Goal: Task Accomplishment & Management: Use online tool/utility

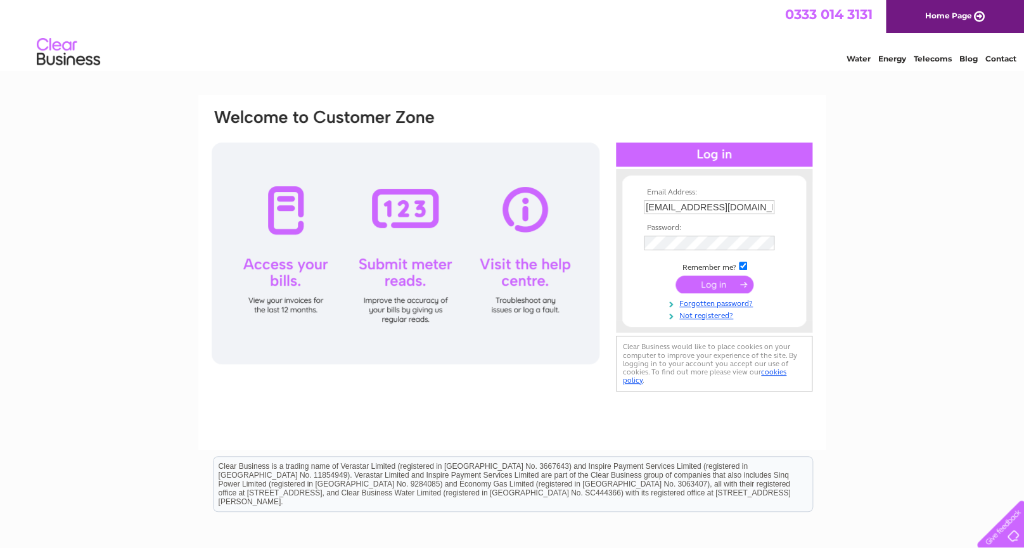
click at [719, 289] on input "submit" at bounding box center [714, 285] width 78 height 18
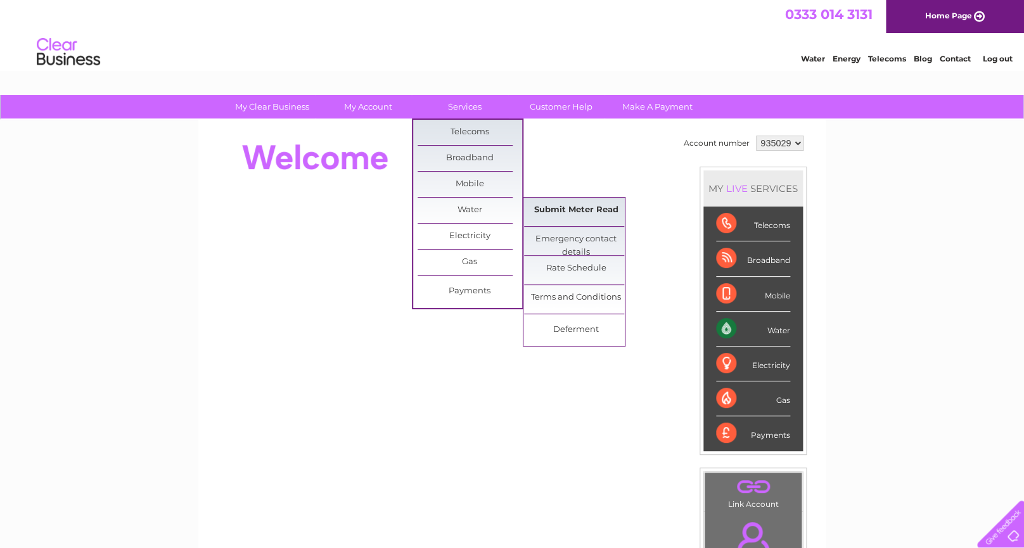
click at [550, 210] on link "Submit Meter Read" at bounding box center [576, 210] width 105 height 25
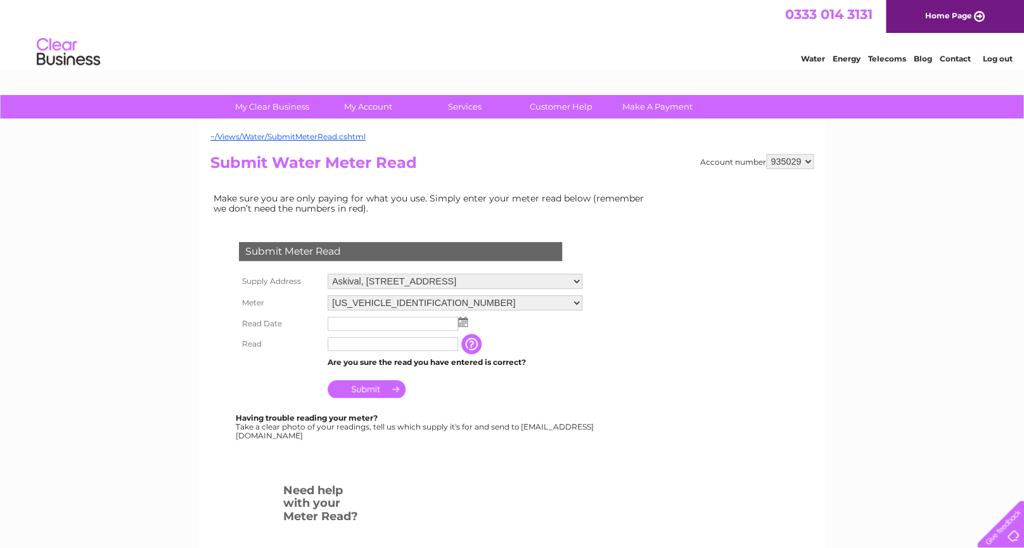
click at [466, 323] on img at bounding box center [463, 322] width 10 height 10
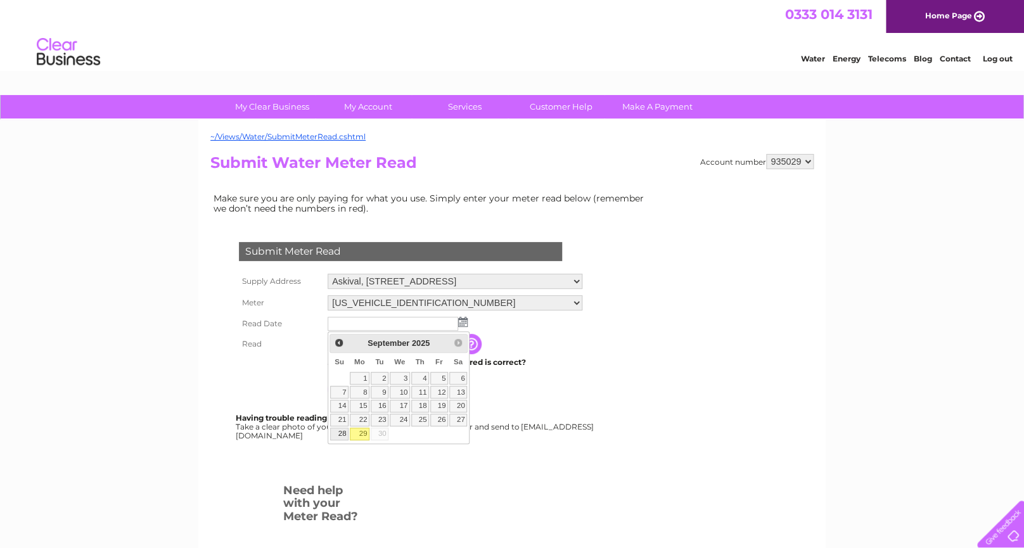
click at [343, 433] on link "28" at bounding box center [339, 434] width 18 height 13
type input "2025/09/28"
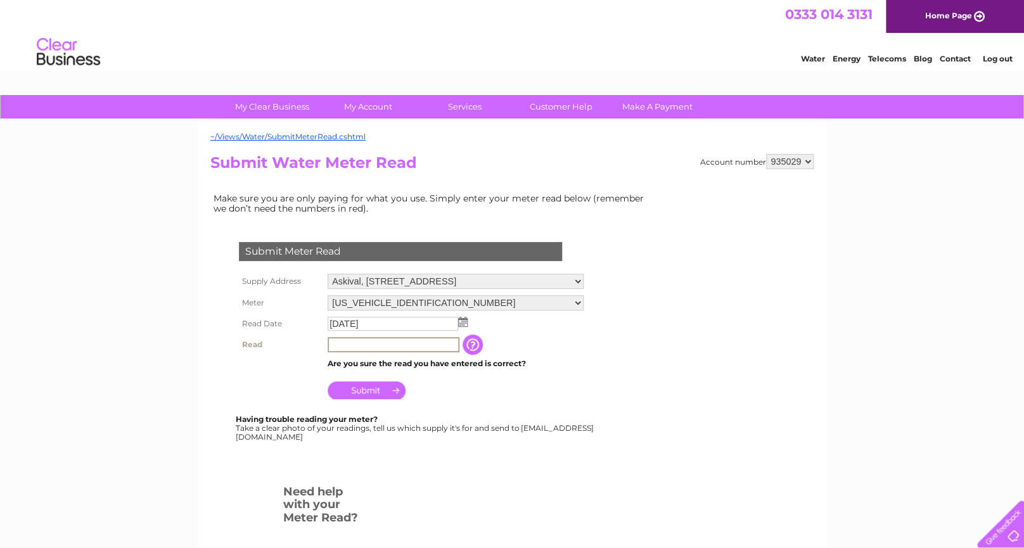
click at [389, 348] on input "text" at bounding box center [393, 344] width 132 height 15
type input "1343"
click at [372, 391] on input "Submit" at bounding box center [366, 390] width 78 height 18
